Goal: Task Accomplishment & Management: Manage account settings

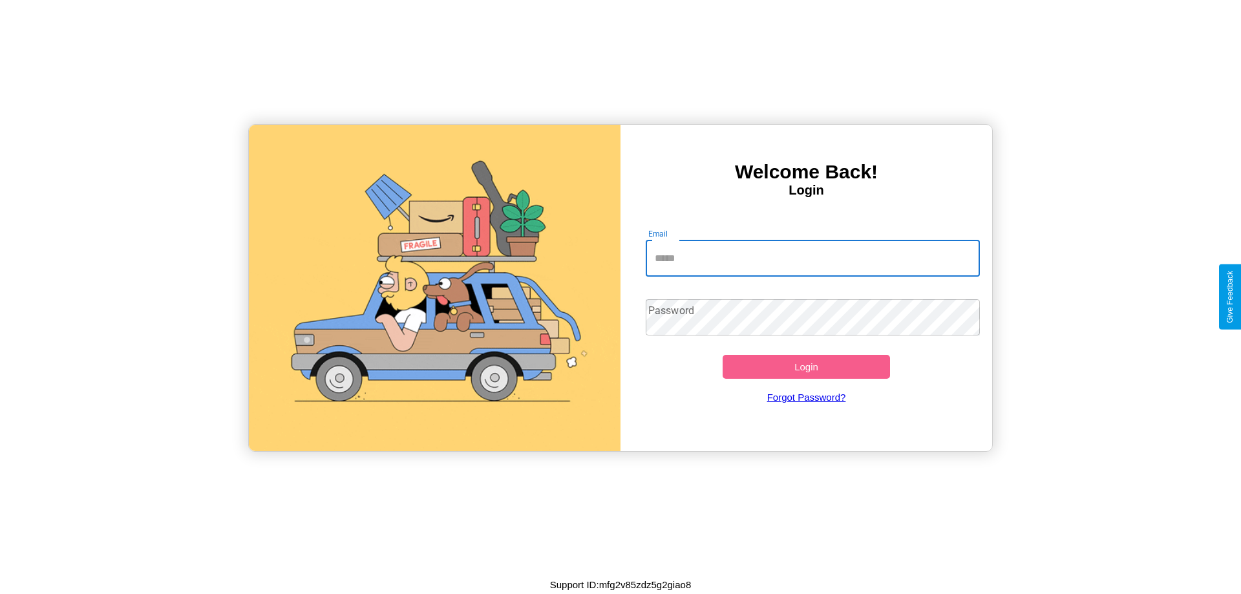
click at [812, 258] on input "Email" at bounding box center [813, 258] width 335 height 36
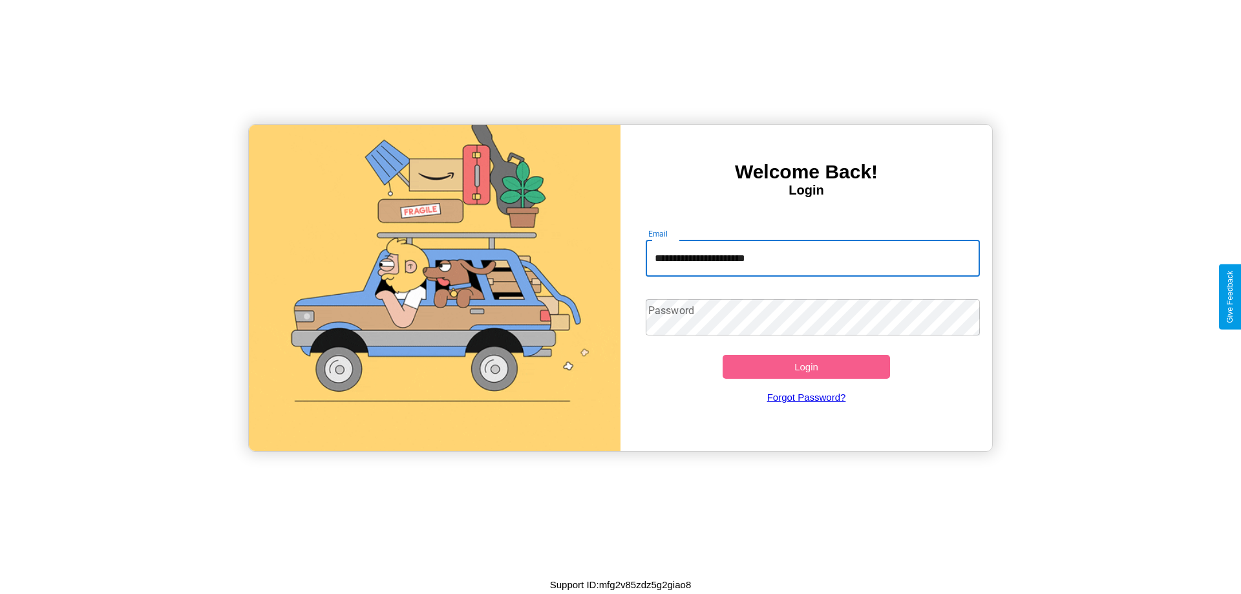
type input "**********"
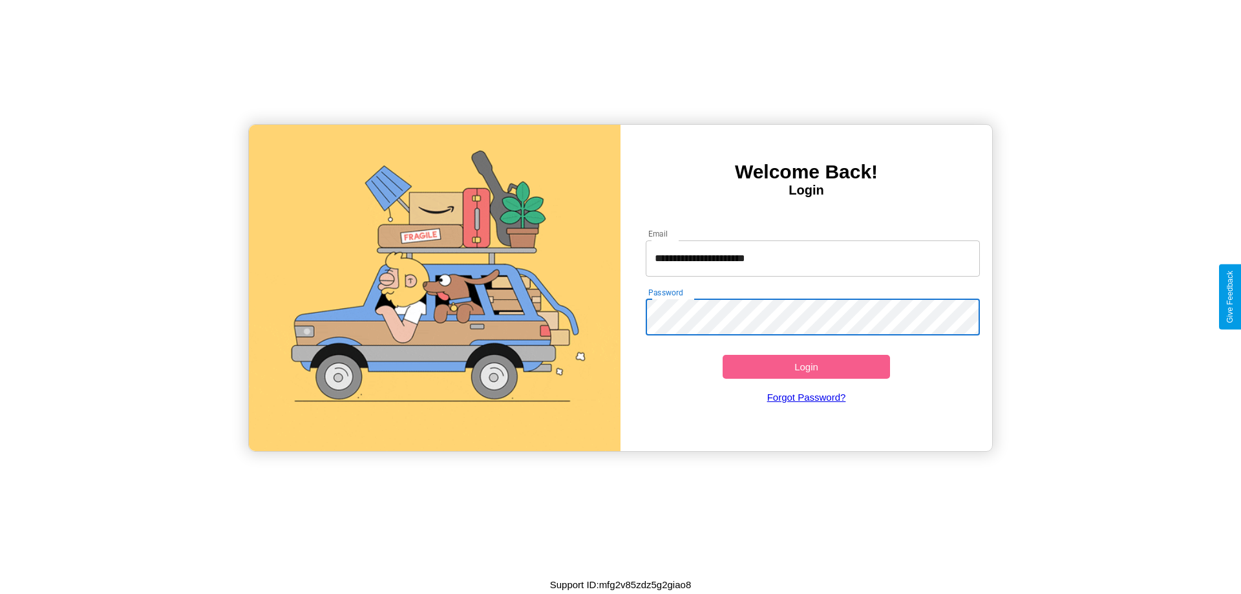
click at [806, 366] on button "Login" at bounding box center [806, 367] width 167 height 24
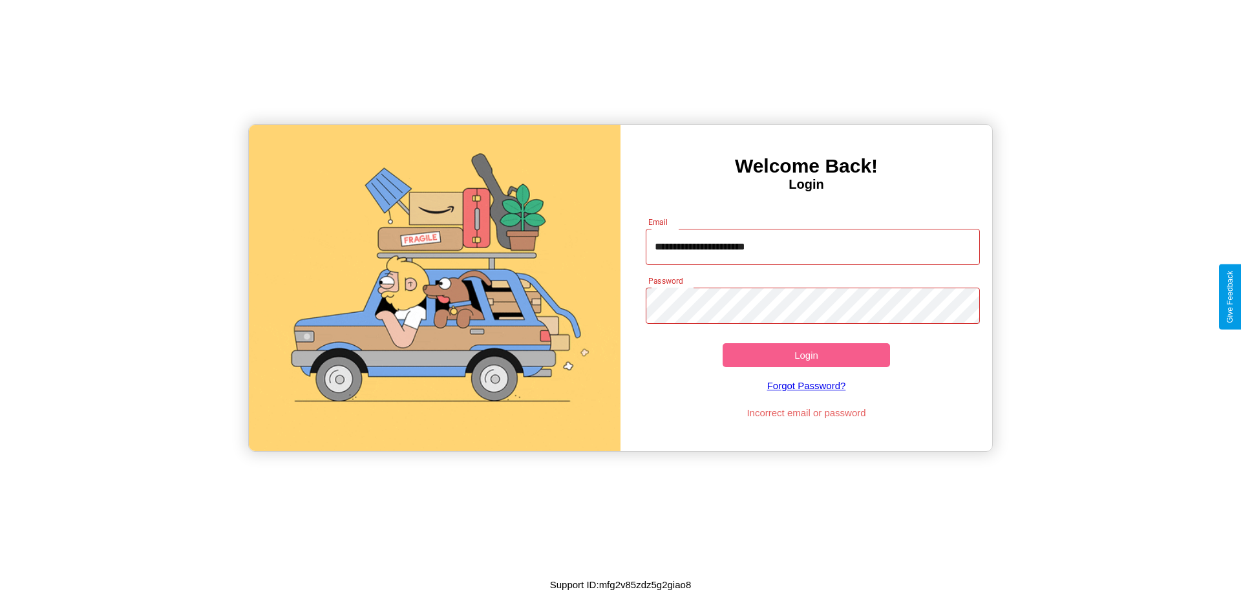
click at [806, 355] on button "Login" at bounding box center [806, 355] width 167 height 24
